Goal: Understand process/instructions: Learn how to perform a task or action

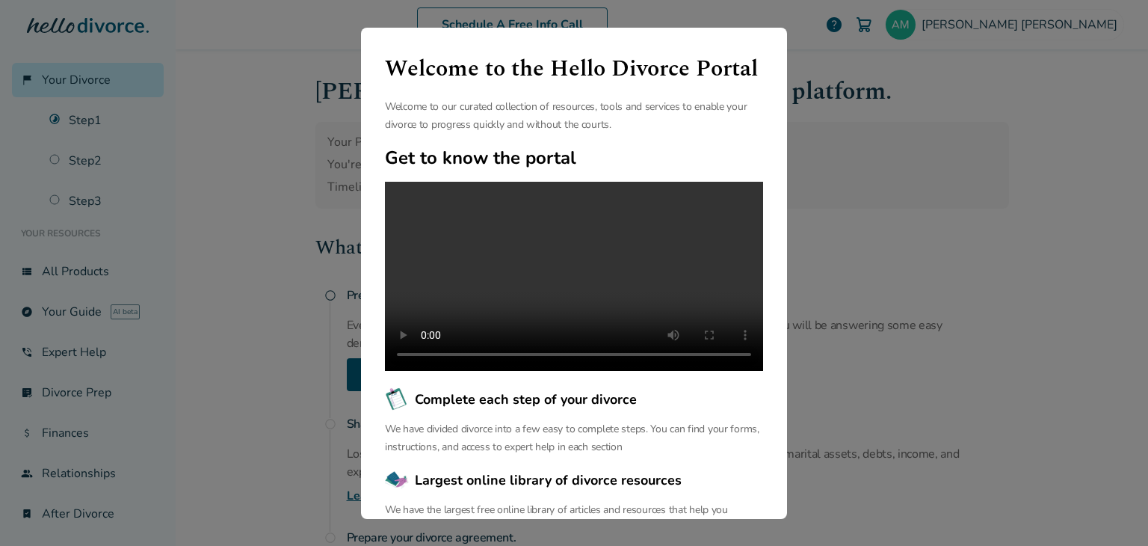
click at [924, 163] on div "Welcome to the Hello Divorce Portal Welcome to our curated collection of resour…" at bounding box center [574, 273] width 1148 height 546
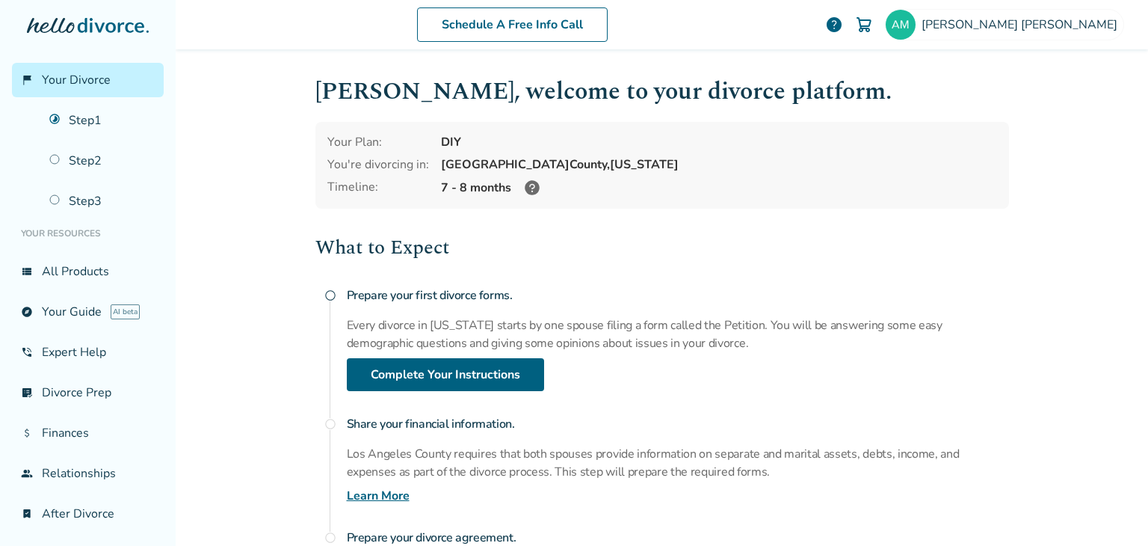
click at [924, 163] on div "[GEOGRAPHIC_DATA], [US_STATE]" at bounding box center [719, 164] width 556 height 16
click at [94, 154] on link "Step 2" at bounding box center [101, 161] width 123 height 34
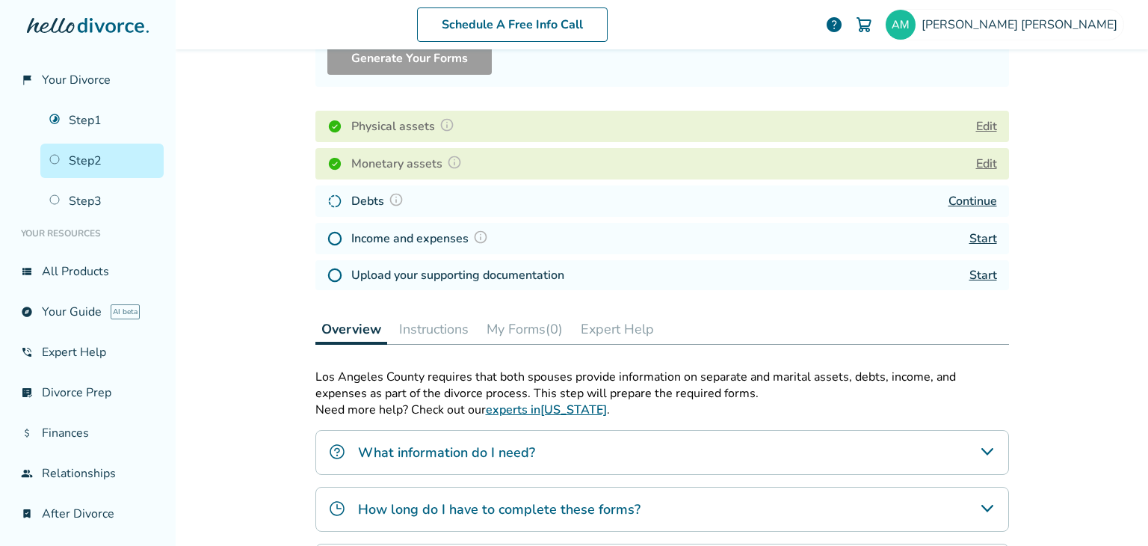
scroll to position [173, 0]
